Goal: Information Seeking & Learning: Check status

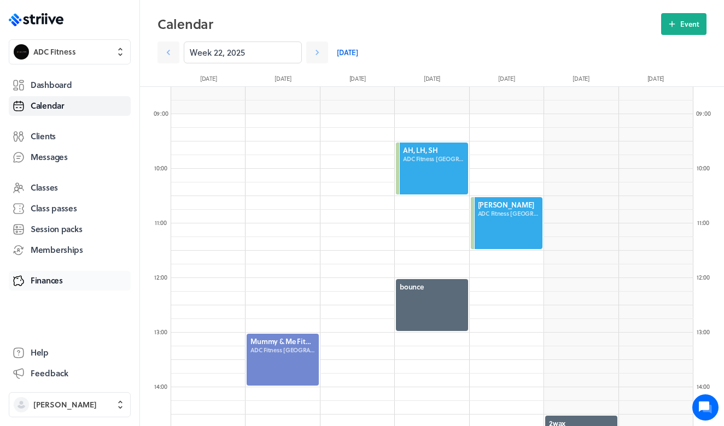
click at [41, 289] on link "Finances" at bounding box center [70, 281] width 122 height 20
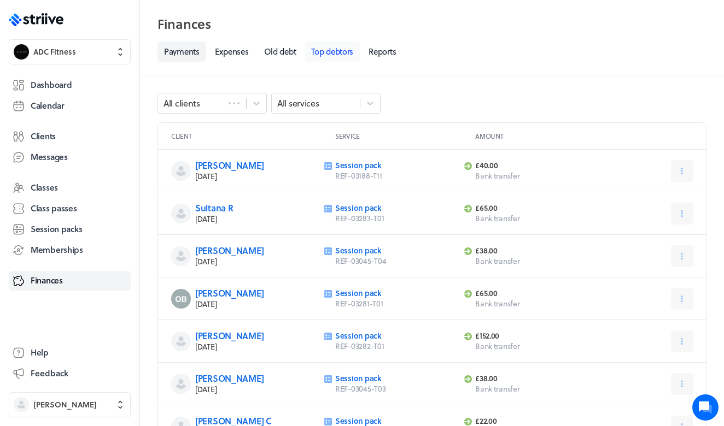
click at [327, 55] on link "Top debtors" at bounding box center [331, 52] width 55 height 20
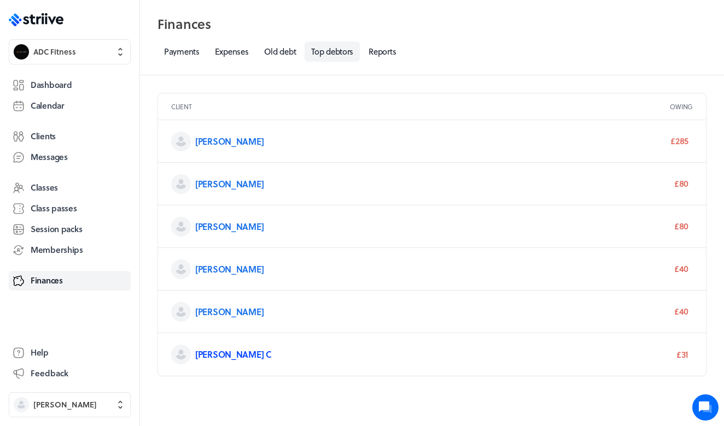
click at [208, 355] on link "[PERSON_NAME] C" at bounding box center [233, 354] width 77 height 13
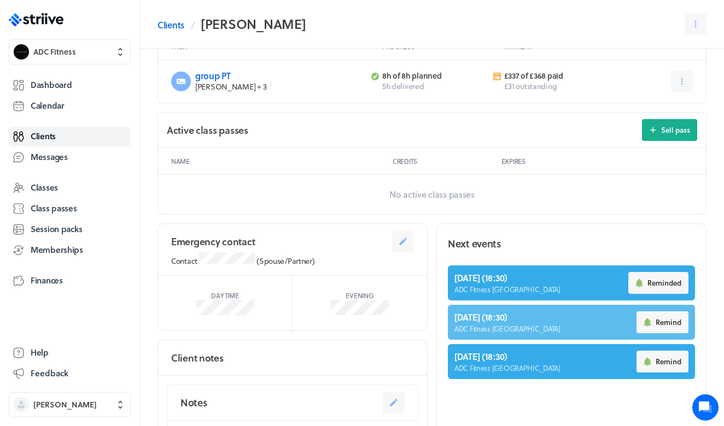
scroll to position [443, 0]
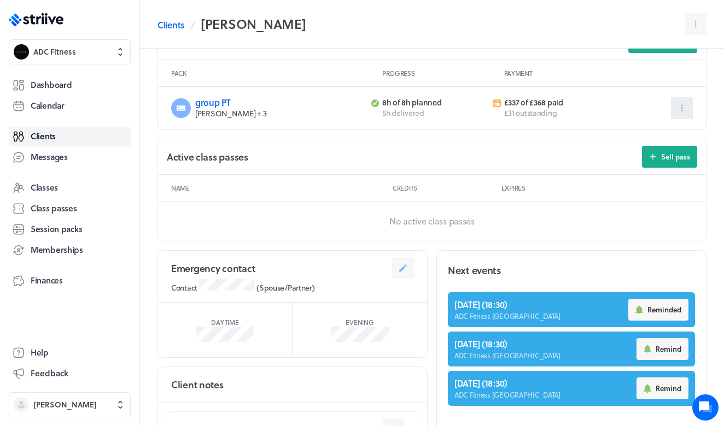
click at [680, 104] on icon at bounding box center [682, 108] width 10 height 10
click at [531, 139] on div "Active class passes Sell pass" at bounding box center [432, 157] width 548 height 36
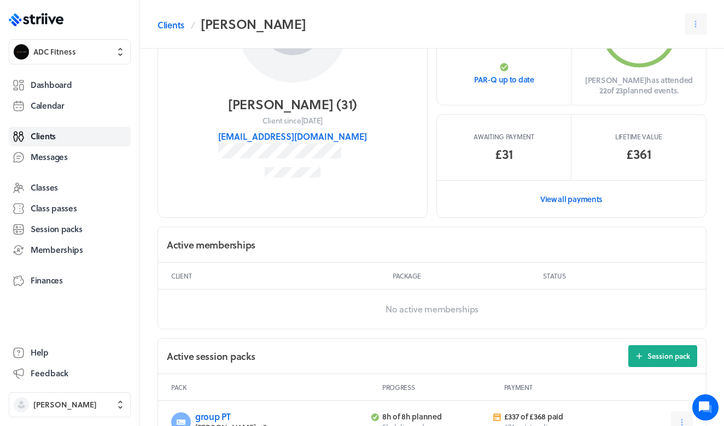
scroll to position [107, 0]
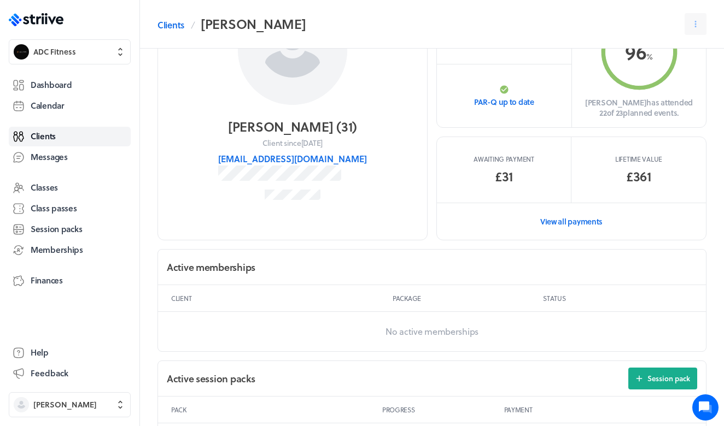
click at [638, 163] on div "Lifetime value £361" at bounding box center [638, 170] width 134 height 66
click at [588, 213] on link "View all payments" at bounding box center [571, 222] width 269 height 38
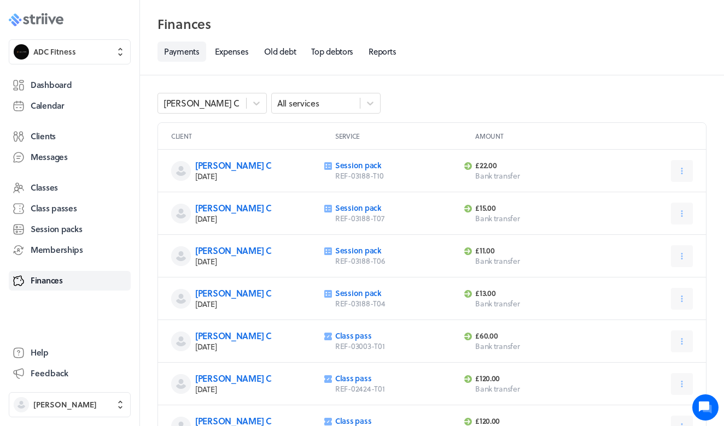
click at [62, 23] on icon at bounding box center [60, 20] width 8 height 8
